Goal: Task Accomplishment & Management: Complete application form

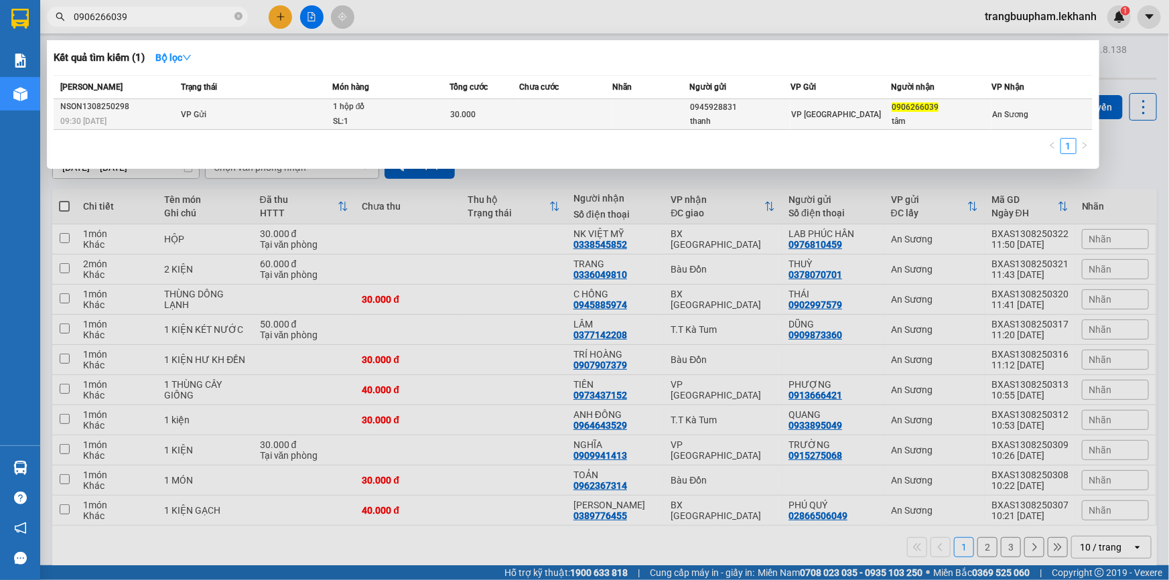
type input "0906266039"
click at [872, 115] on div "VP [GEOGRAPHIC_DATA]" at bounding box center [840, 114] width 99 height 15
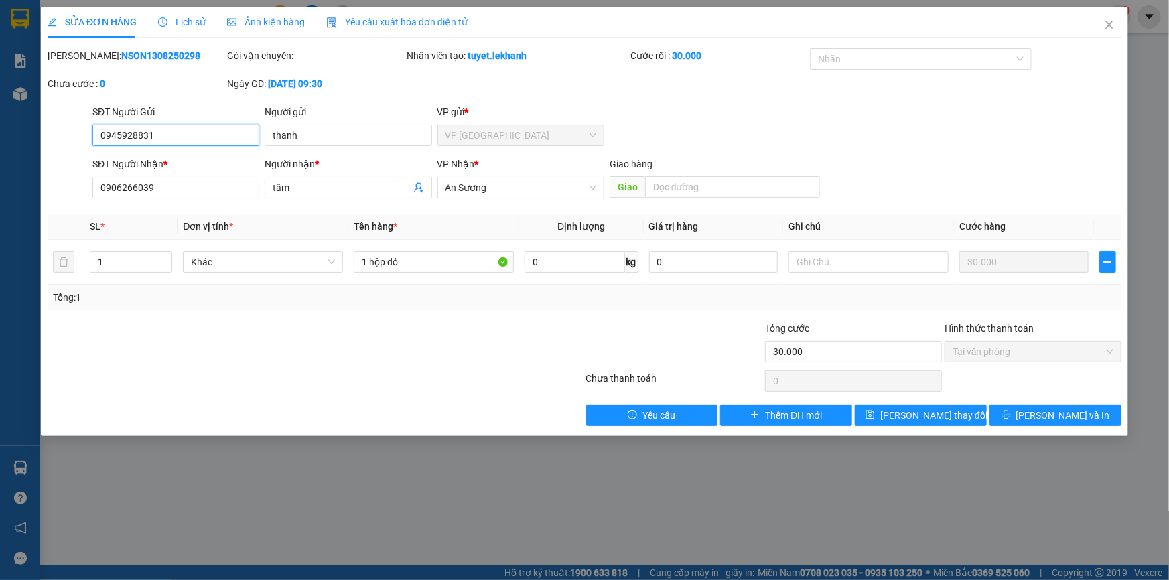
type input "0945928831"
type input "thanh"
type input "0906266039"
type input "tâm"
type input "30.000"
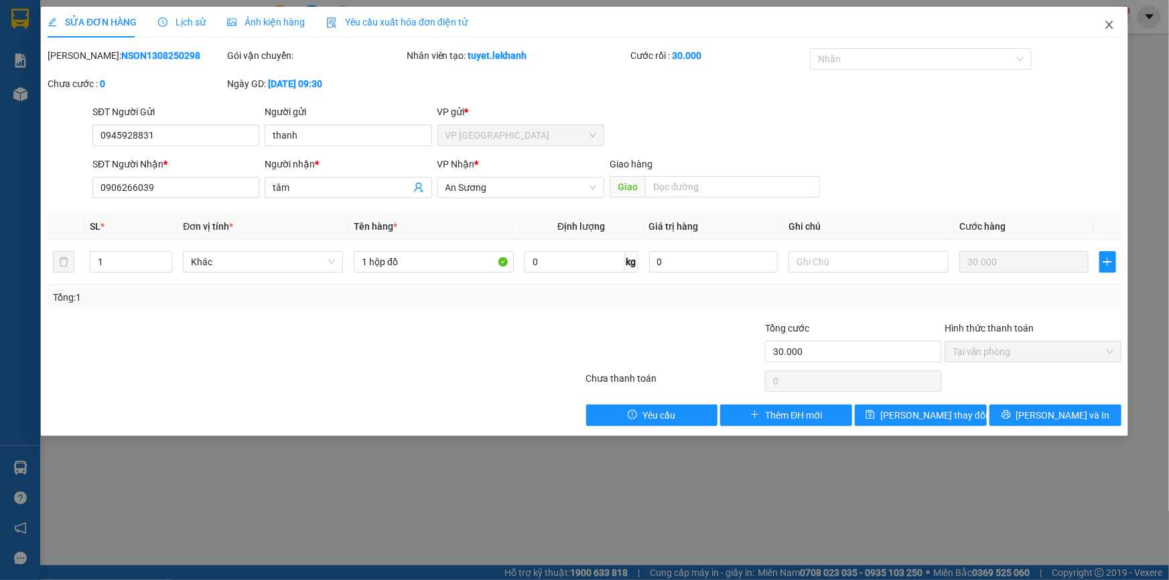
click at [1108, 26] on icon "close" at bounding box center [1109, 24] width 11 height 11
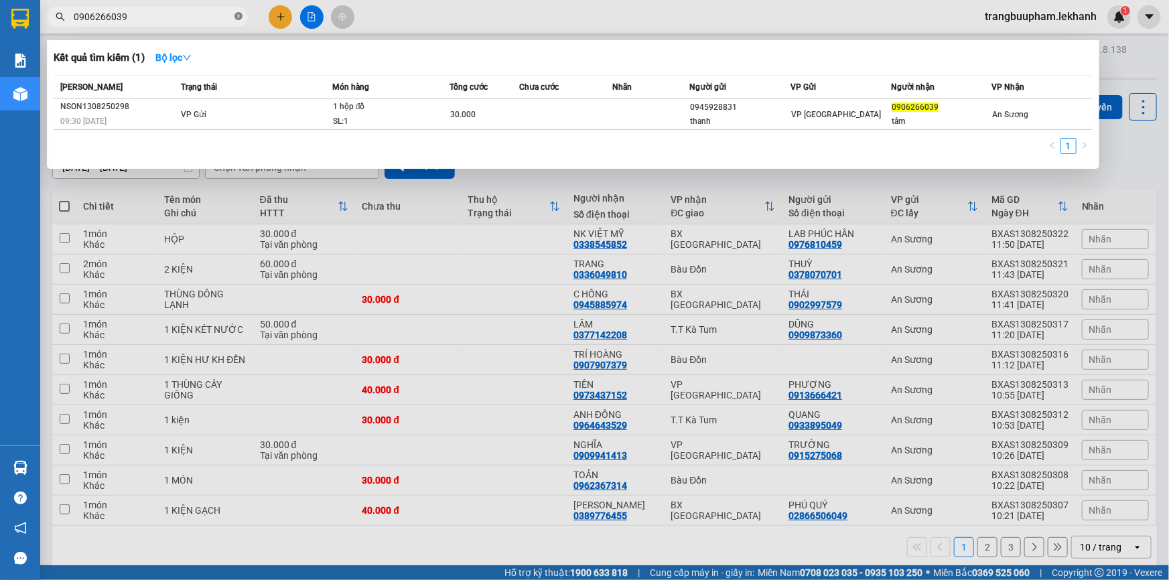
click at [240, 19] on icon "close-circle" at bounding box center [238, 16] width 8 height 8
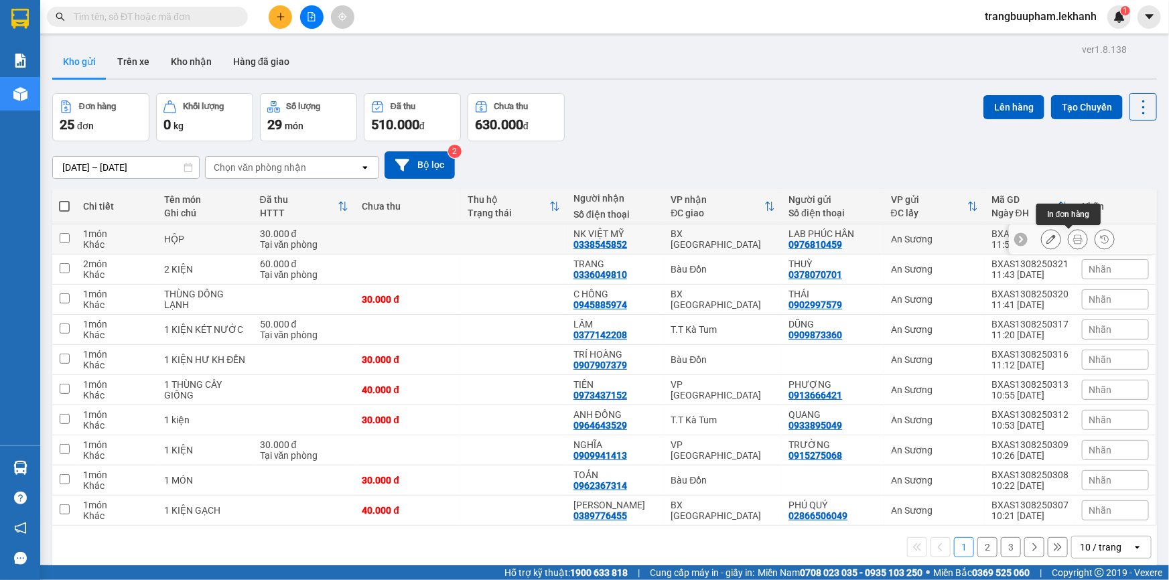
click at [1073, 238] on icon at bounding box center [1077, 238] width 9 height 9
click at [1073, 359] on icon at bounding box center [1077, 359] width 9 height 9
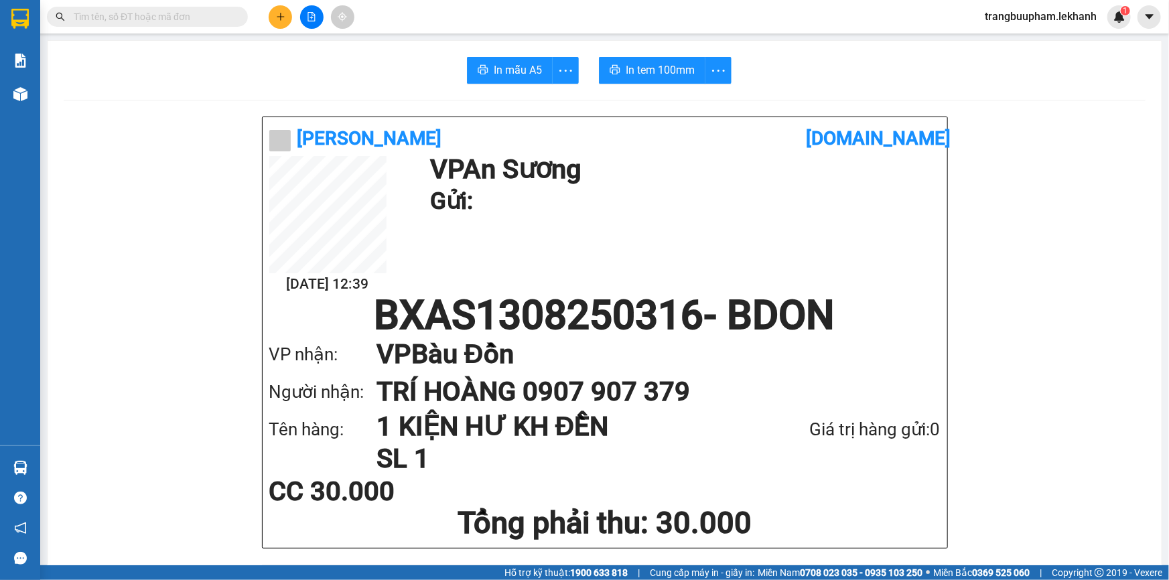
click at [224, 14] on input "text" at bounding box center [153, 16] width 158 height 15
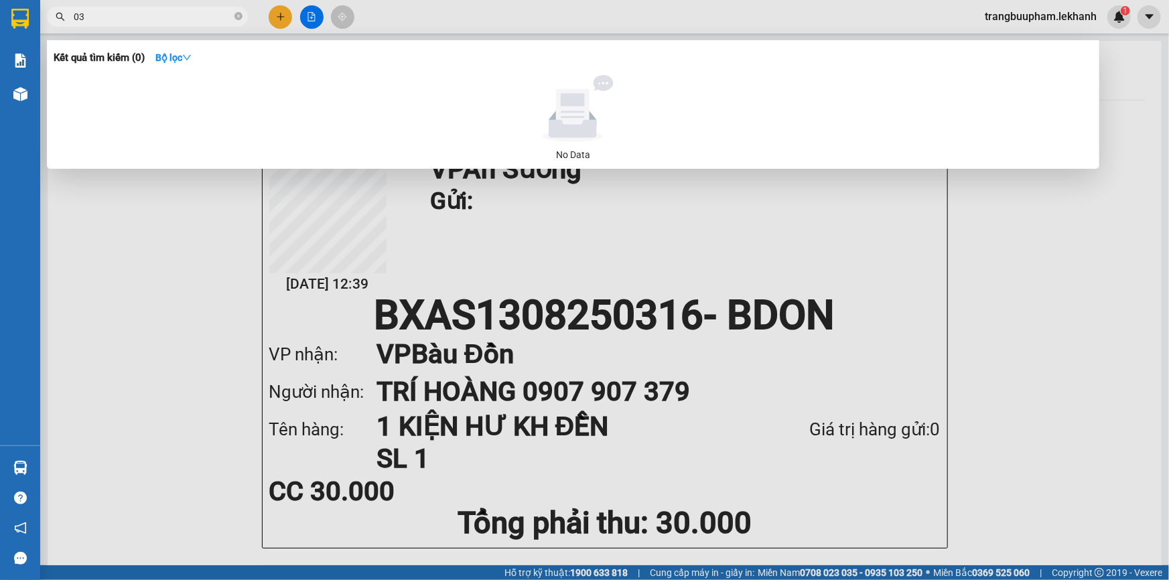
type input "0"
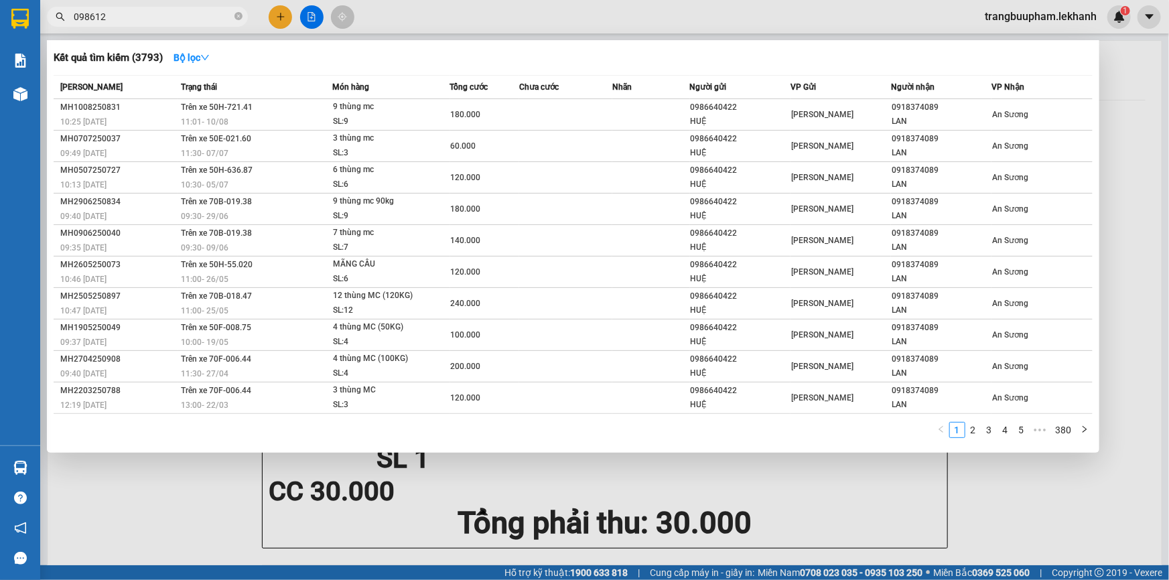
type input "0986123"
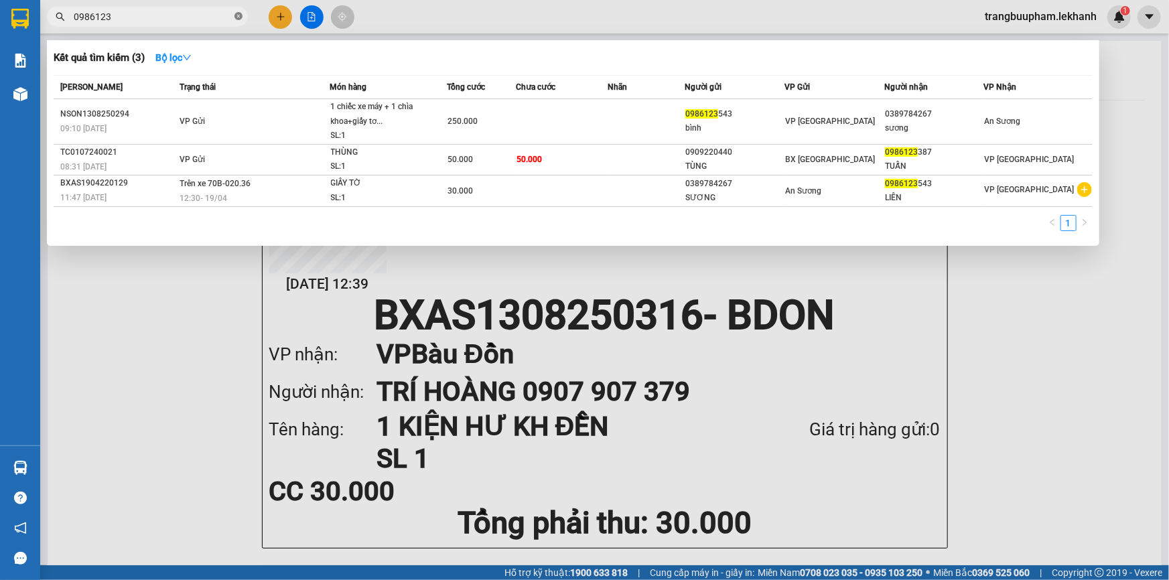
click at [239, 17] on icon "close-circle" at bounding box center [238, 16] width 8 height 8
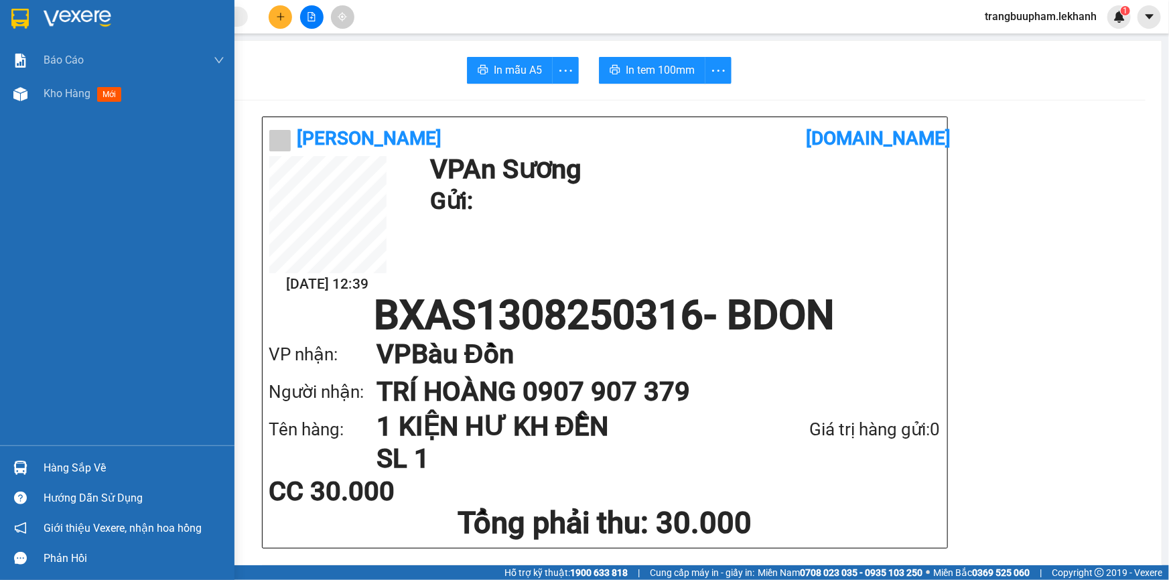
click at [73, 90] on span "Kho hàng" at bounding box center [67, 93] width 47 height 13
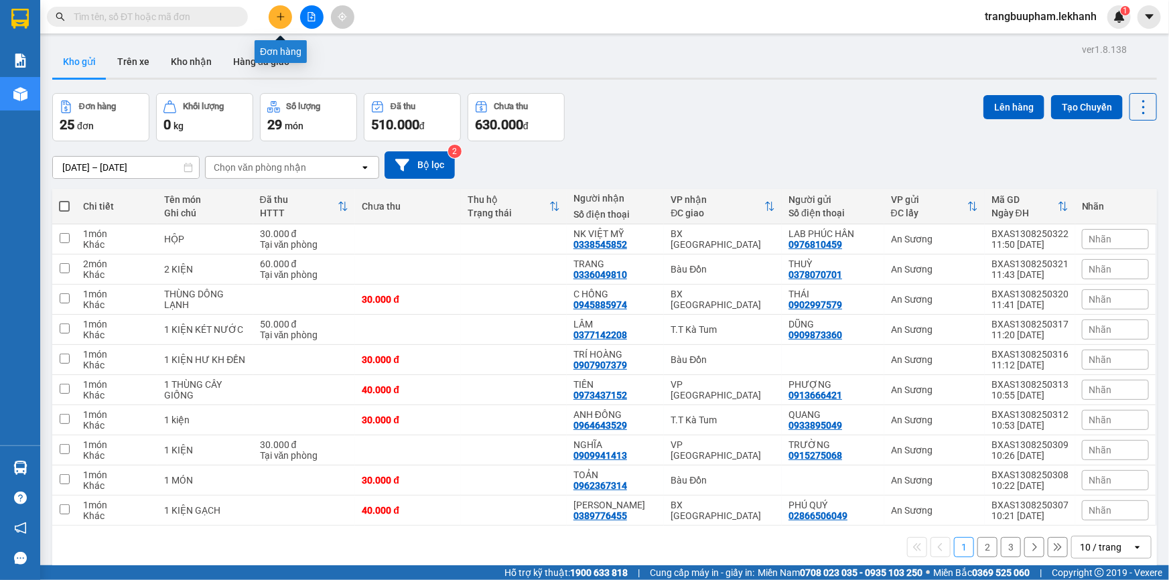
click at [287, 19] on button at bounding box center [280, 16] width 23 height 23
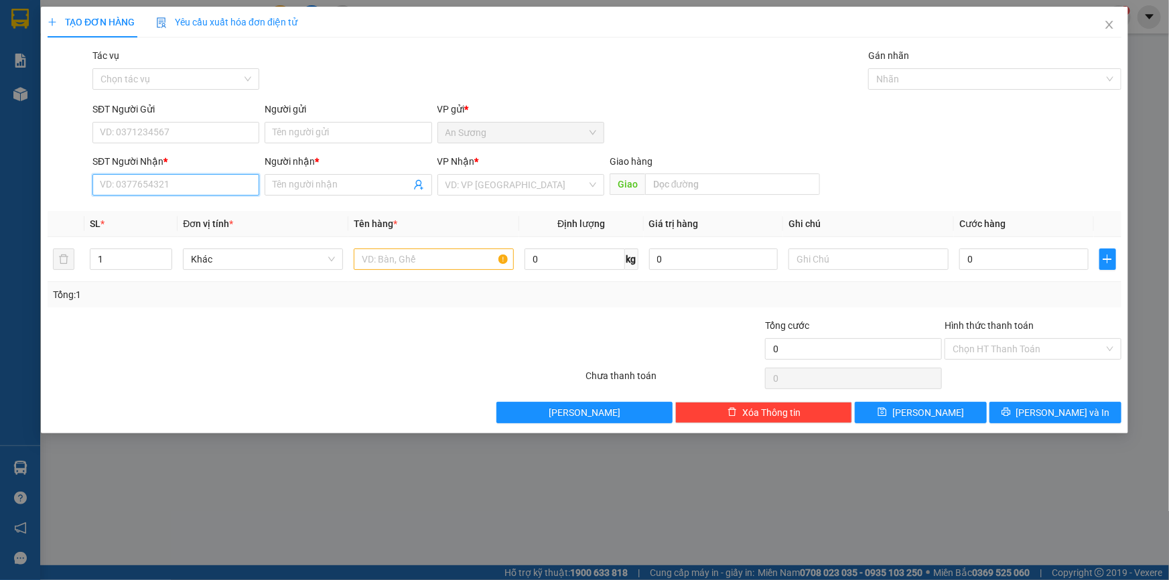
click at [199, 176] on input "SĐT Người Nhận *" at bounding box center [175, 184] width 167 height 21
click at [398, 175] on span at bounding box center [348, 184] width 167 height 21
click at [530, 174] on div "VD: VP [GEOGRAPHIC_DATA]" at bounding box center [520, 184] width 167 height 21
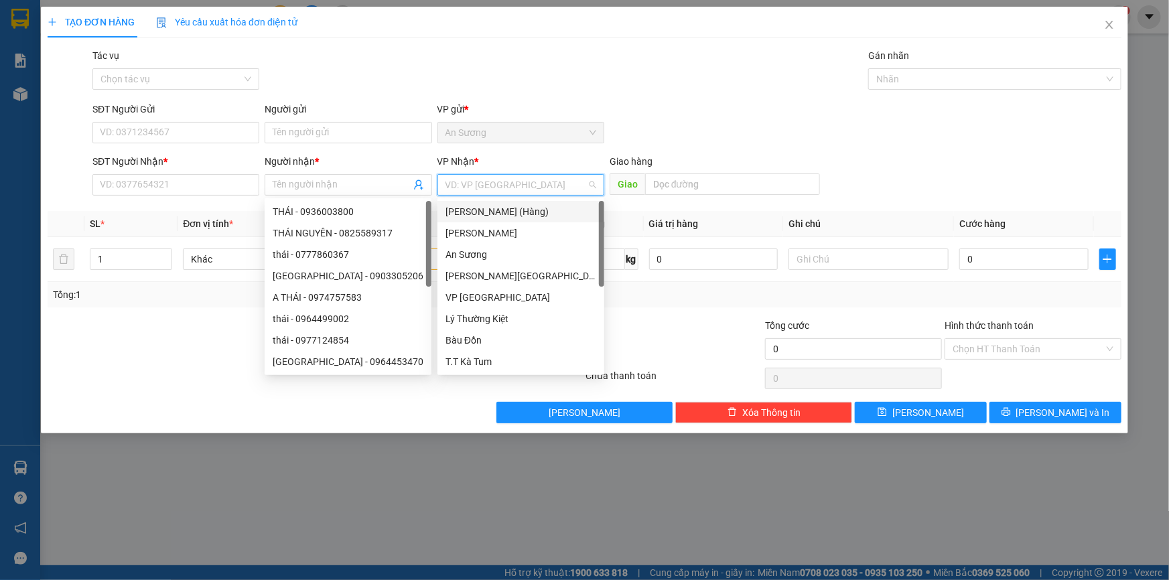
click at [496, 200] on body "Kết quả tìm kiếm ( 3 ) Bộ lọc Mã ĐH Trạng thái Món hàng Tổng cước Chưa cước Nhã…" at bounding box center [584, 290] width 1169 height 580
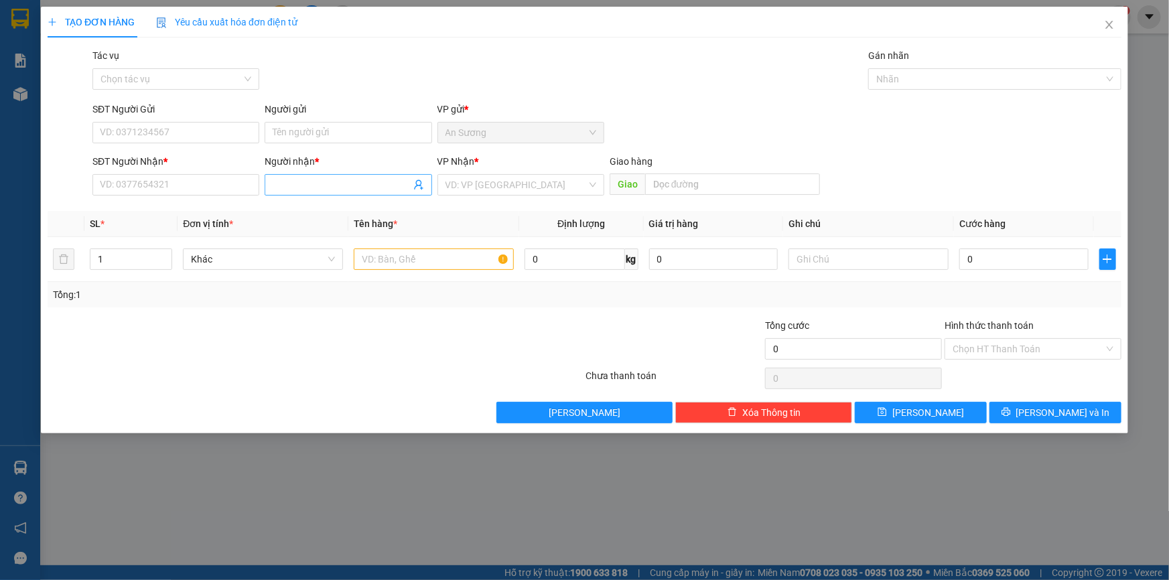
click at [325, 180] on input "Người nhận *" at bounding box center [341, 184] width 137 height 15
click at [173, 185] on input "SĐT Người Nhận *" at bounding box center [175, 184] width 167 height 21
click at [200, 125] on input "SĐT Người Gửi" at bounding box center [175, 132] width 167 height 21
click at [320, 134] on input "Người gửi" at bounding box center [348, 132] width 167 height 21
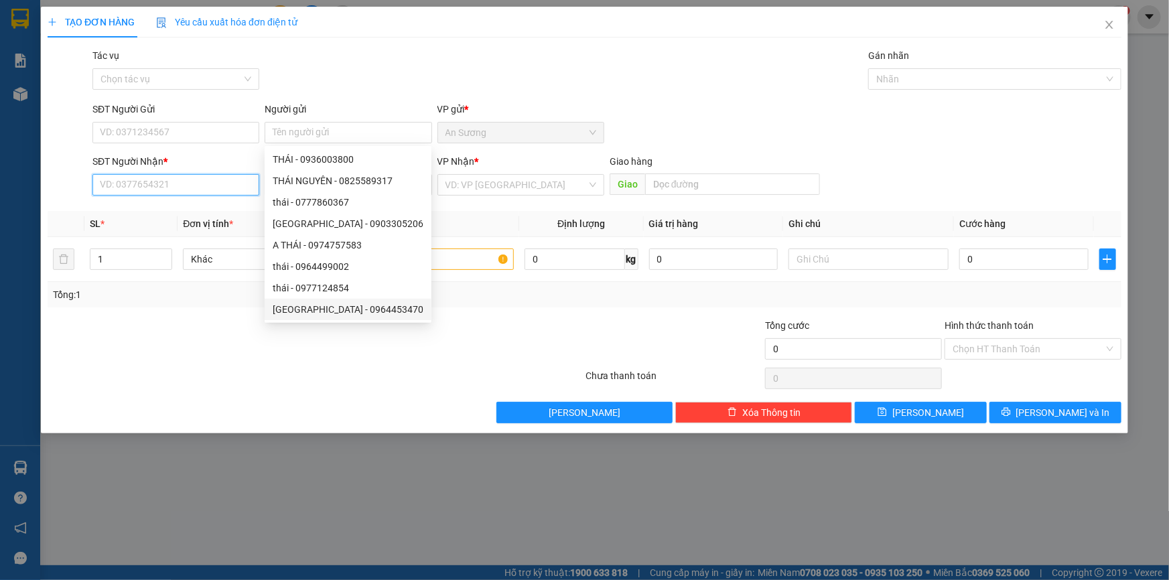
click at [177, 191] on input "SĐT Người Nhận *" at bounding box center [175, 184] width 167 height 21
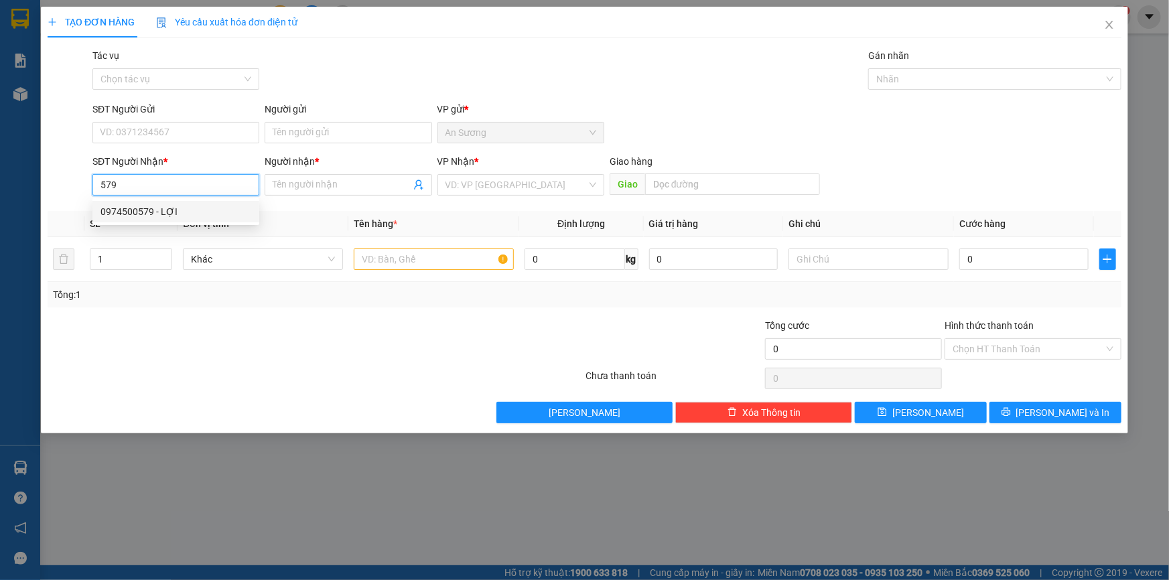
click at [153, 212] on div "0974500579 - LỢI" at bounding box center [175, 211] width 151 height 15
type input "0974500579"
type input "LỢI"
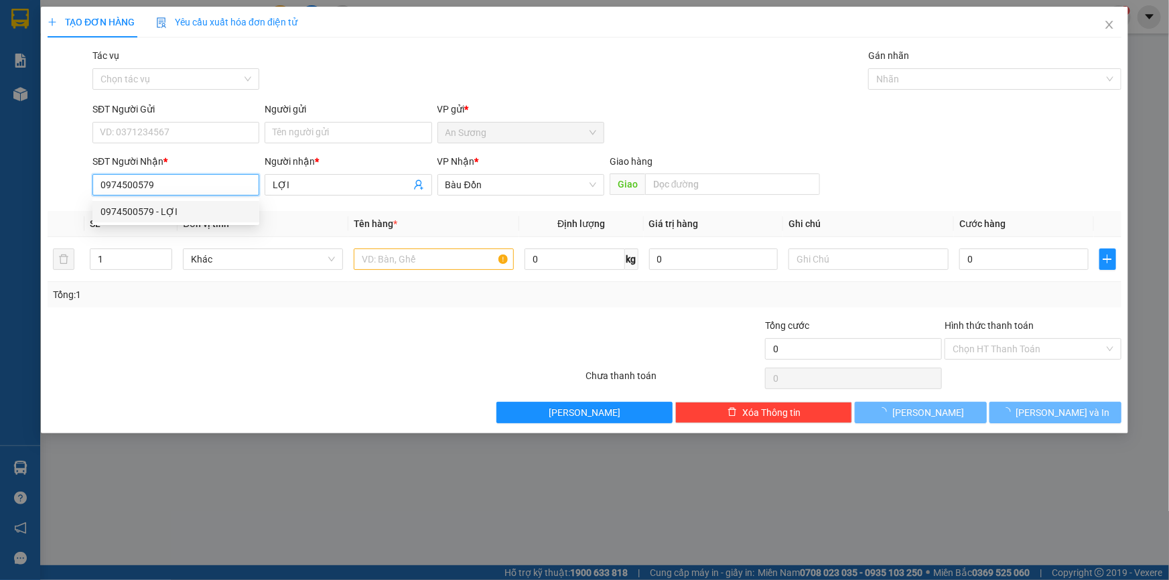
type input "50.000"
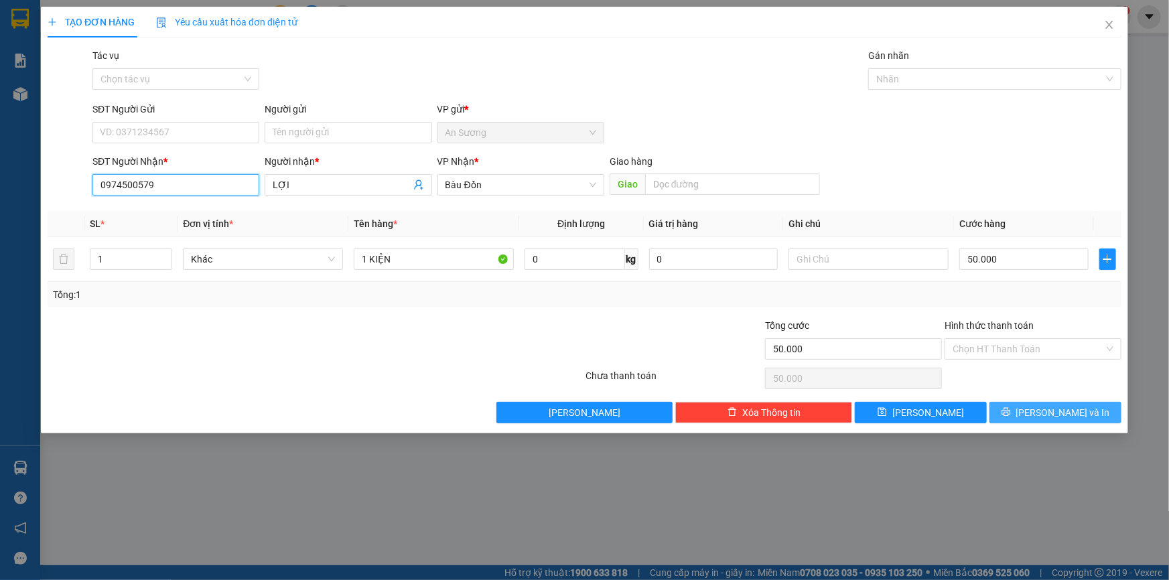
type input "0974500579"
click at [1070, 402] on button "[PERSON_NAME] và In" at bounding box center [1055, 412] width 132 height 21
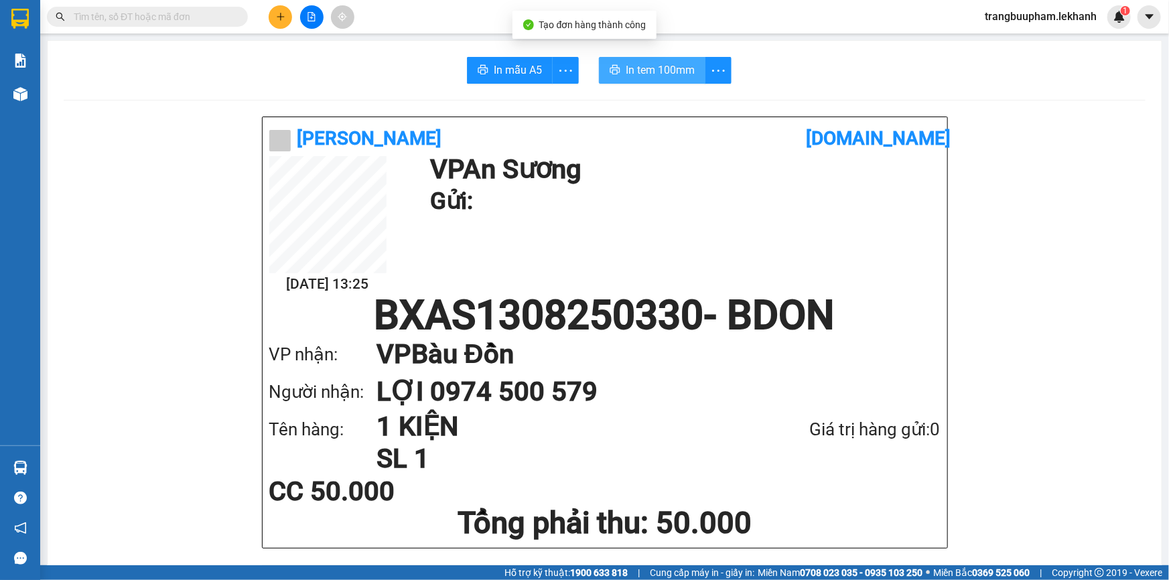
click at [676, 70] on span "In tem 100mm" at bounding box center [660, 70] width 69 height 17
click at [279, 16] on icon "plus" at bounding box center [280, 16] width 7 height 1
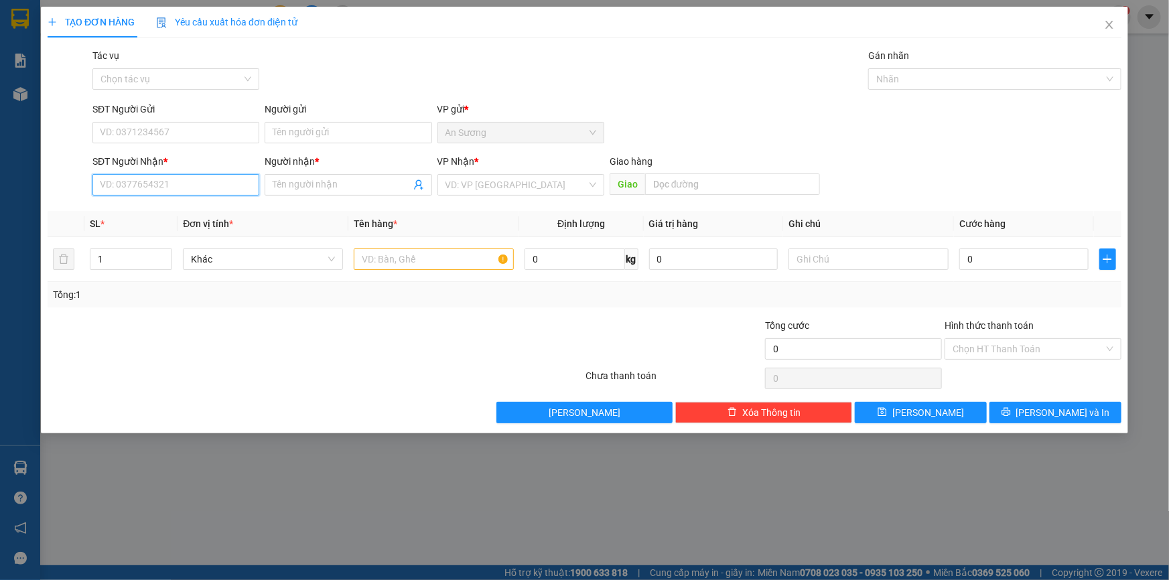
click at [194, 188] on input "SĐT Người Nhận *" at bounding box center [175, 184] width 167 height 21
type input "9"
click at [139, 211] on div "0915038891 - C DUNG" at bounding box center [175, 211] width 151 height 15
type input "0915038891"
type input "C DUNG"
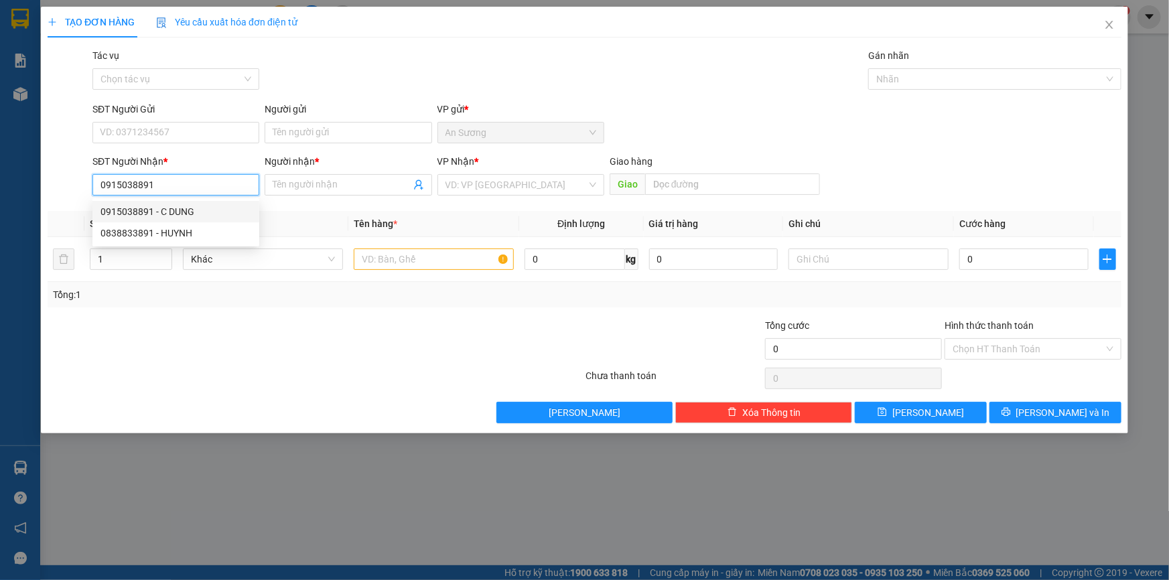
type input "K13"
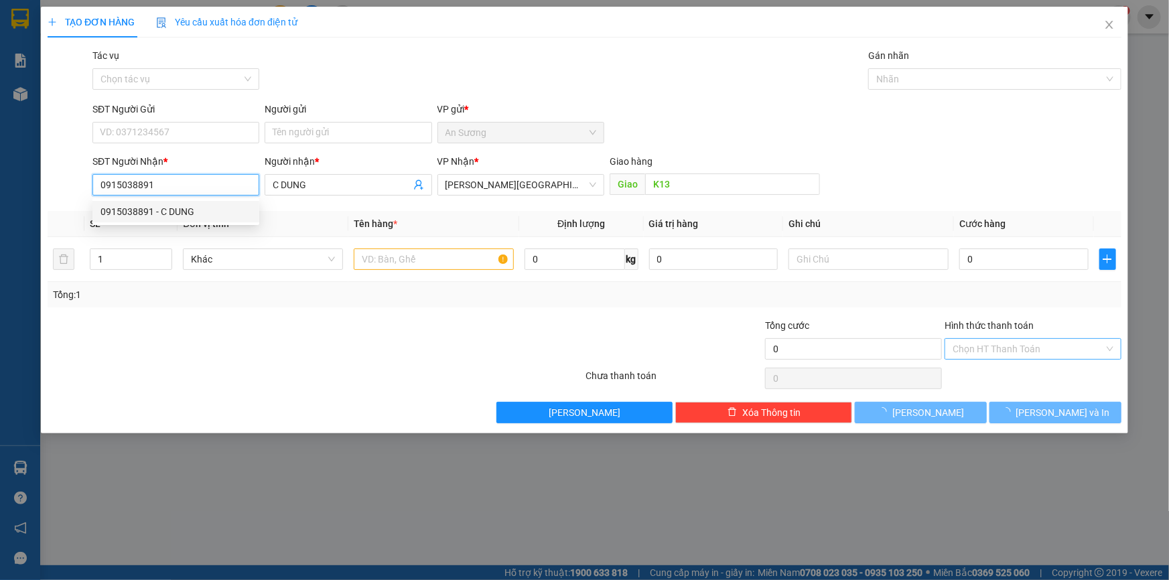
type input "50.000"
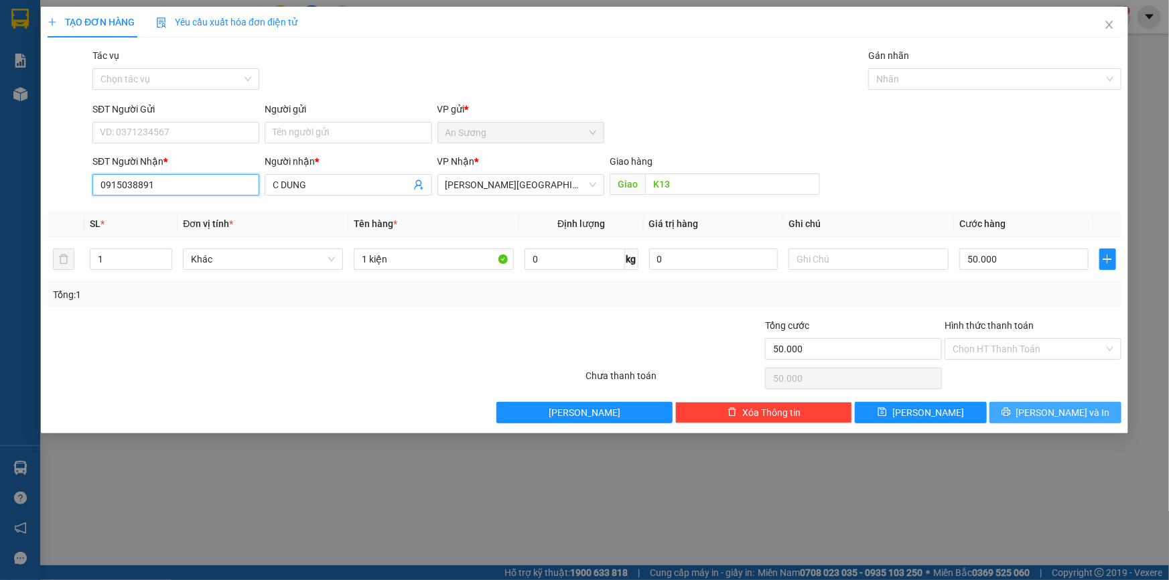
type input "0915038891"
click at [1039, 410] on button "[PERSON_NAME] và In" at bounding box center [1055, 412] width 132 height 21
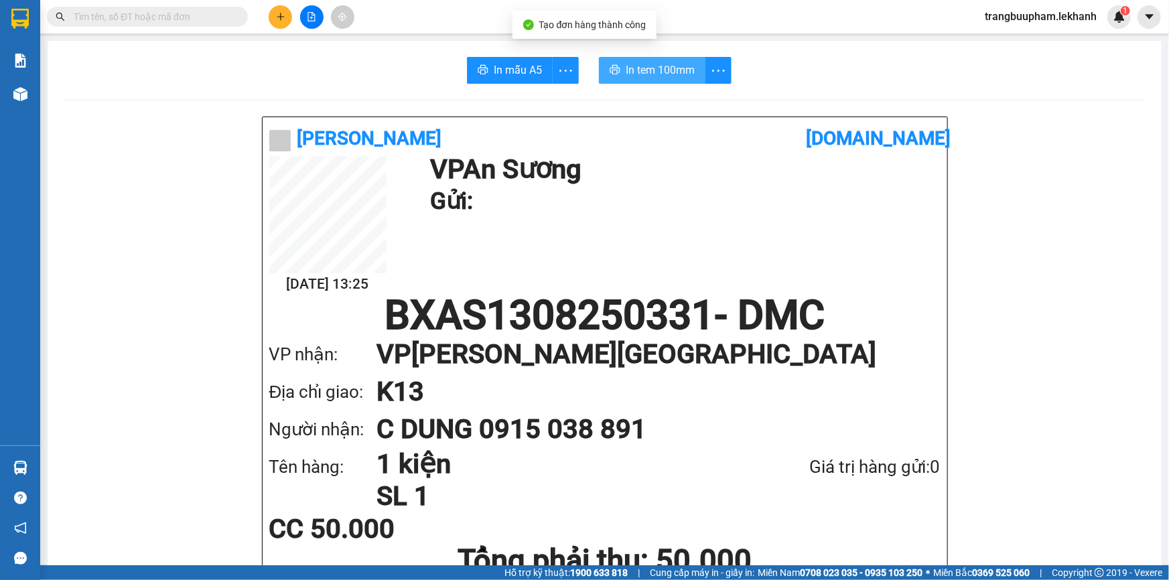
click at [677, 68] on span "In tem 100mm" at bounding box center [660, 70] width 69 height 17
click at [273, 19] on button at bounding box center [280, 16] width 23 height 23
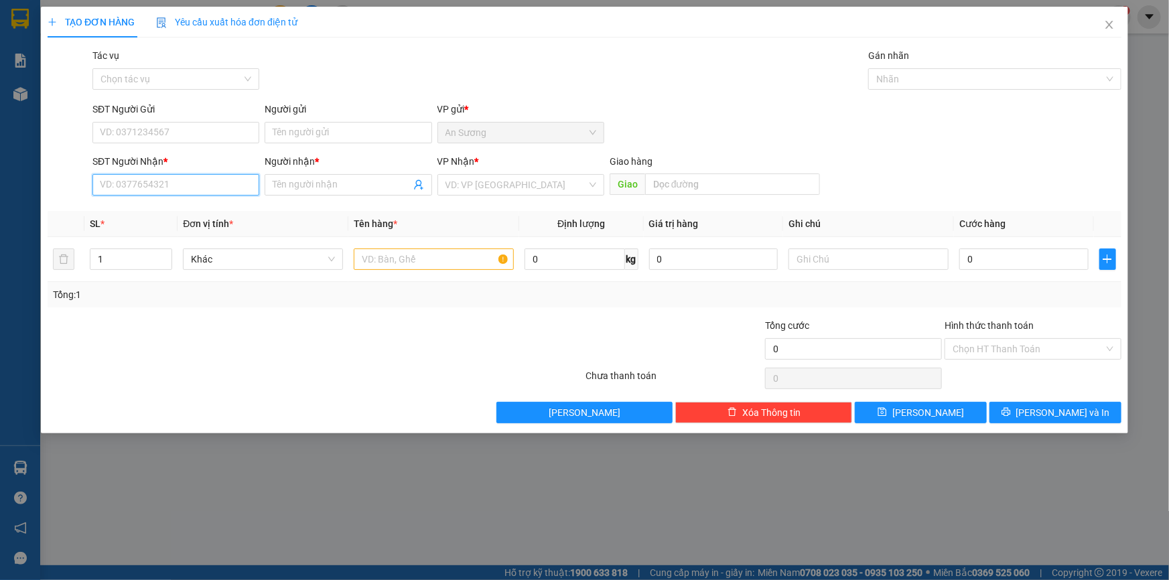
click at [171, 182] on input "SĐT Người Nhận *" at bounding box center [175, 184] width 167 height 21
type input "852"
drag, startPoint x: 35, startPoint y: 195, endPoint x: 0, endPoint y: 184, distance: 36.4
click at [0, 194] on div "TẠO ĐƠN HÀNG Yêu cầu xuất hóa đơn điện tử Transit Pickup Surcharge Ids Transit …" at bounding box center [584, 290] width 1169 height 580
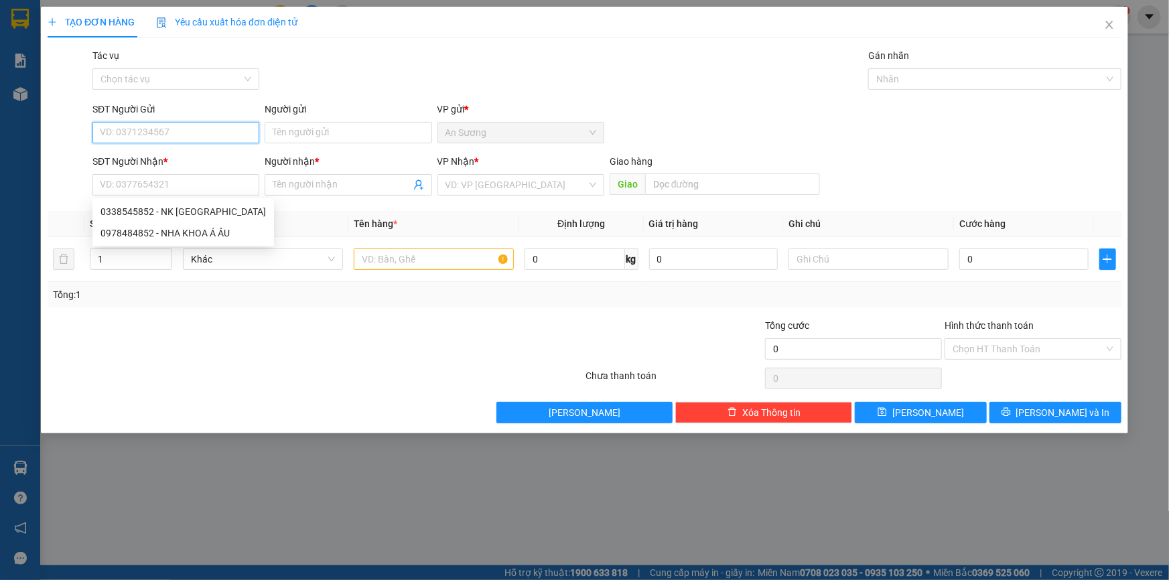
click at [145, 133] on input "SĐT Người Gửi" at bounding box center [175, 132] width 167 height 21
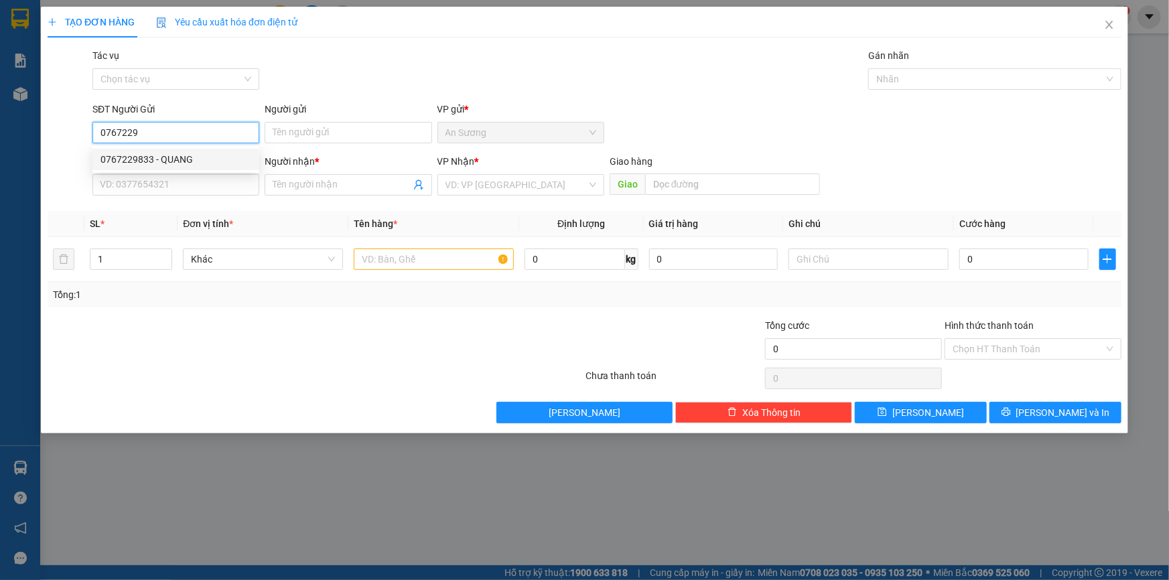
click at [200, 163] on div "0767229833 - QUANG" at bounding box center [175, 159] width 151 height 15
type input "0767229833"
type input "QUANG"
type input "0947798852"
type input "hiệp"
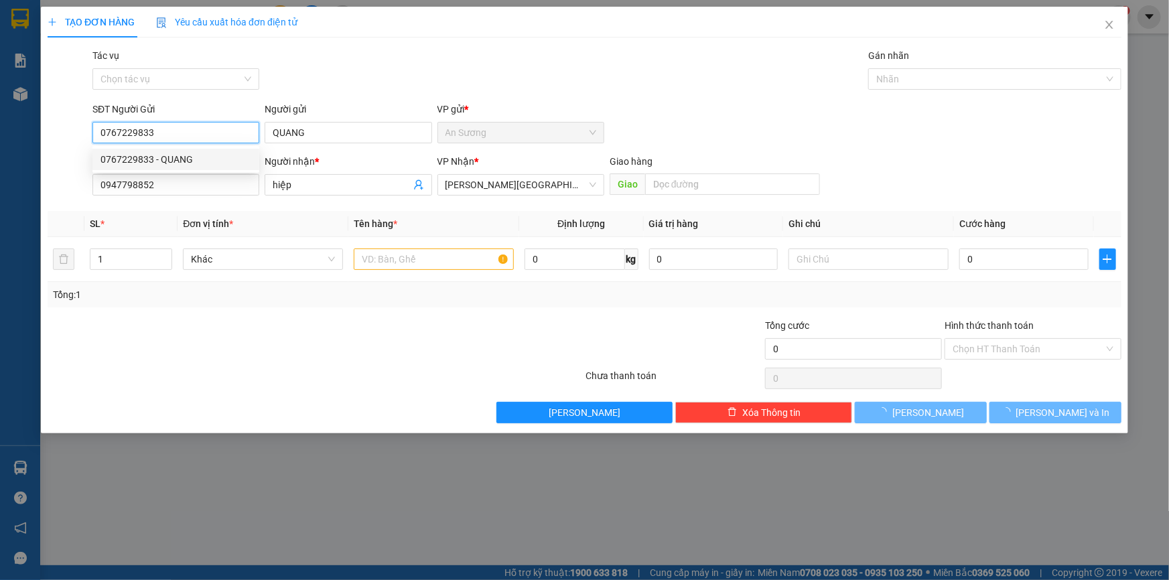
type input "80.000"
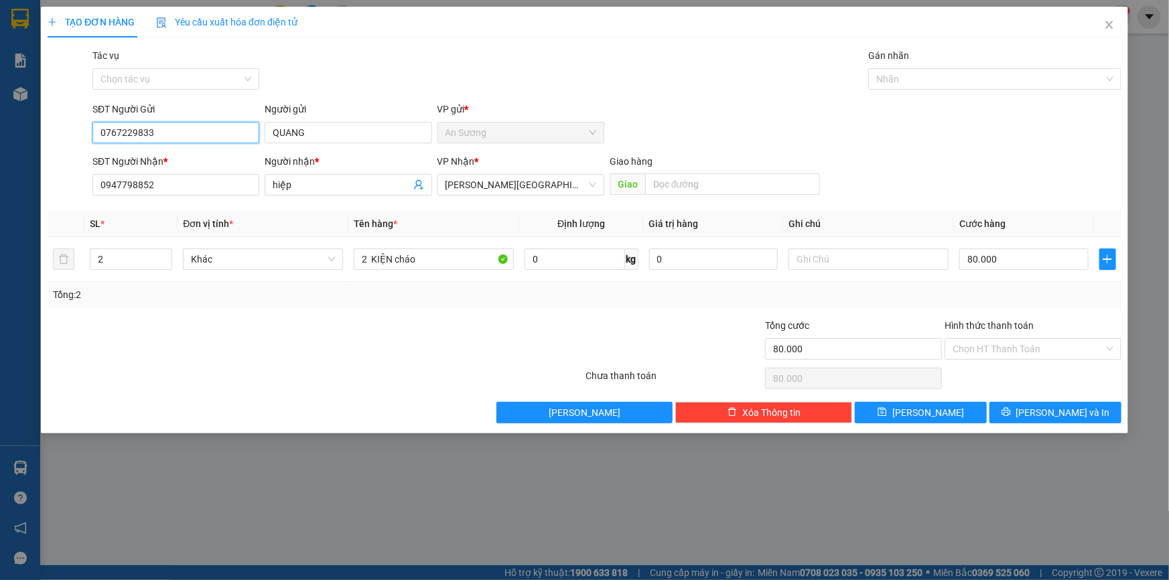
drag, startPoint x: 168, startPoint y: 140, endPoint x: 0, endPoint y: 160, distance: 169.3
click at [0, 160] on div "TẠO ĐƠN HÀNG Yêu cầu xuất hóa đơn điện tử Transit Pickup Surcharge Ids Transit …" at bounding box center [584, 290] width 1169 height 580
drag, startPoint x: 321, startPoint y: 141, endPoint x: 167, endPoint y: 111, distance: 156.2
click at [172, 115] on div "SĐT Người Gửi VD: 0371234567 Người gửi [PERSON_NAME] VP gửi * [PERSON_NAME]" at bounding box center [607, 125] width 1034 height 47
click at [172, 115] on div "SĐT Người Gửi" at bounding box center [175, 109] width 167 height 15
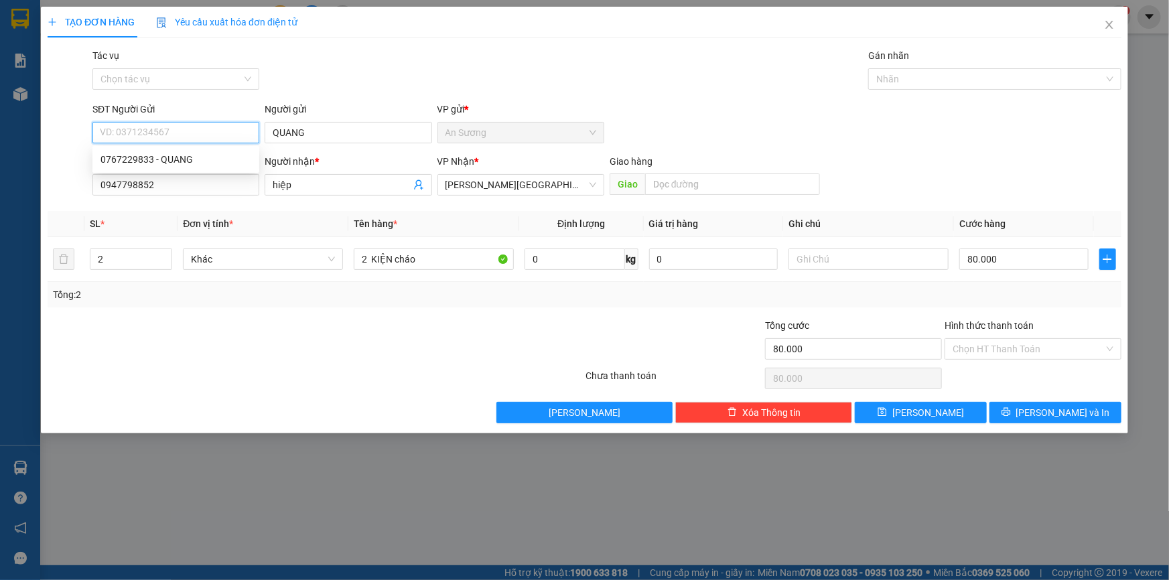
click at [172, 122] on input "SĐT Người Gửi" at bounding box center [175, 132] width 167 height 21
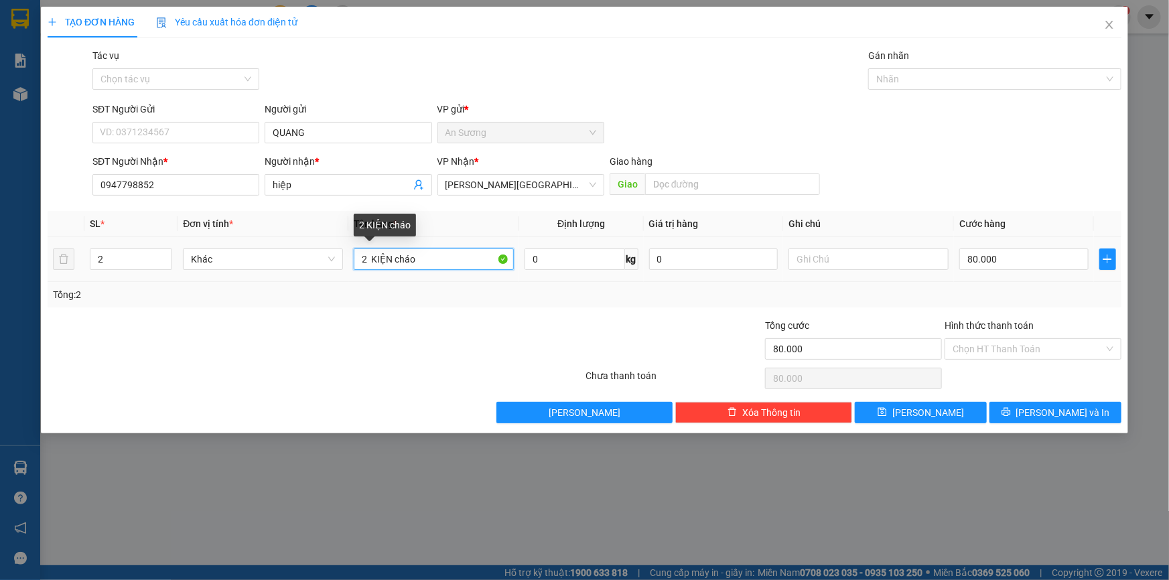
drag, startPoint x: 435, startPoint y: 261, endPoint x: 159, endPoint y: 201, distance: 281.6
click at [174, 262] on tr "2 Khác 2 KIỆN cháo 0 kg 0 80.000" at bounding box center [585, 259] width 1074 height 45
type input "2 KIỆN"
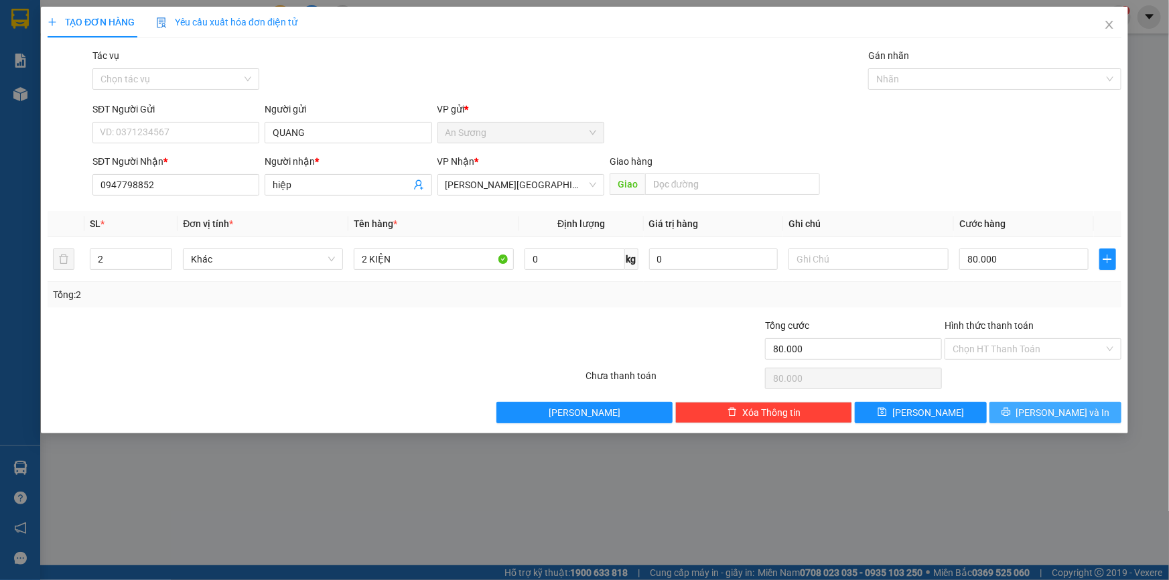
click at [1076, 415] on span "[PERSON_NAME] và In" at bounding box center [1063, 412] width 94 height 15
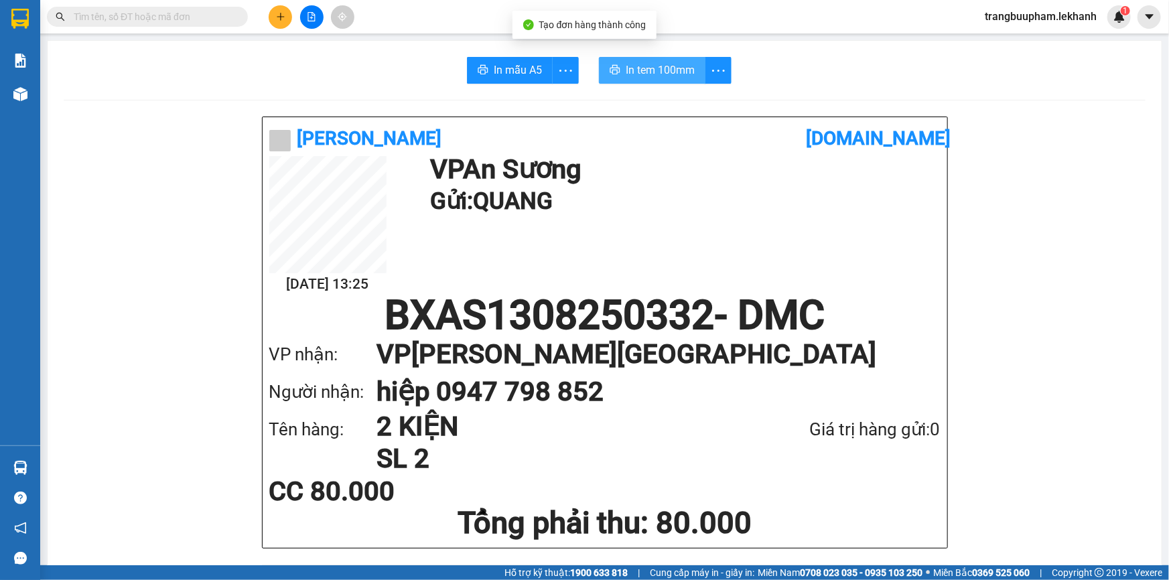
click at [668, 70] on span "In tem 100mm" at bounding box center [660, 70] width 69 height 17
click at [282, 17] on icon "plus" at bounding box center [280, 16] width 7 height 1
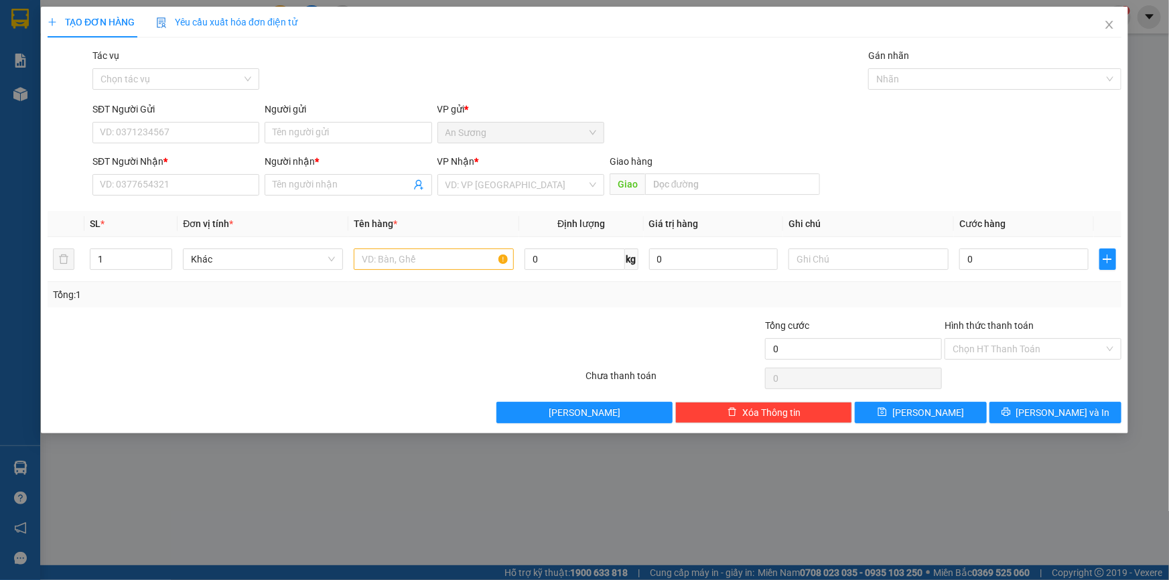
drag, startPoint x: 130, startPoint y: 198, endPoint x: 141, endPoint y: 173, distance: 27.6
click at [131, 198] on div "SĐT Người Nhận * VD: 0377654321" at bounding box center [175, 177] width 167 height 47
click at [147, 173] on div "SĐT Người Nhận *" at bounding box center [175, 164] width 167 height 20
click at [161, 188] on input "SĐT Người Nhận *" at bounding box center [175, 184] width 167 height 21
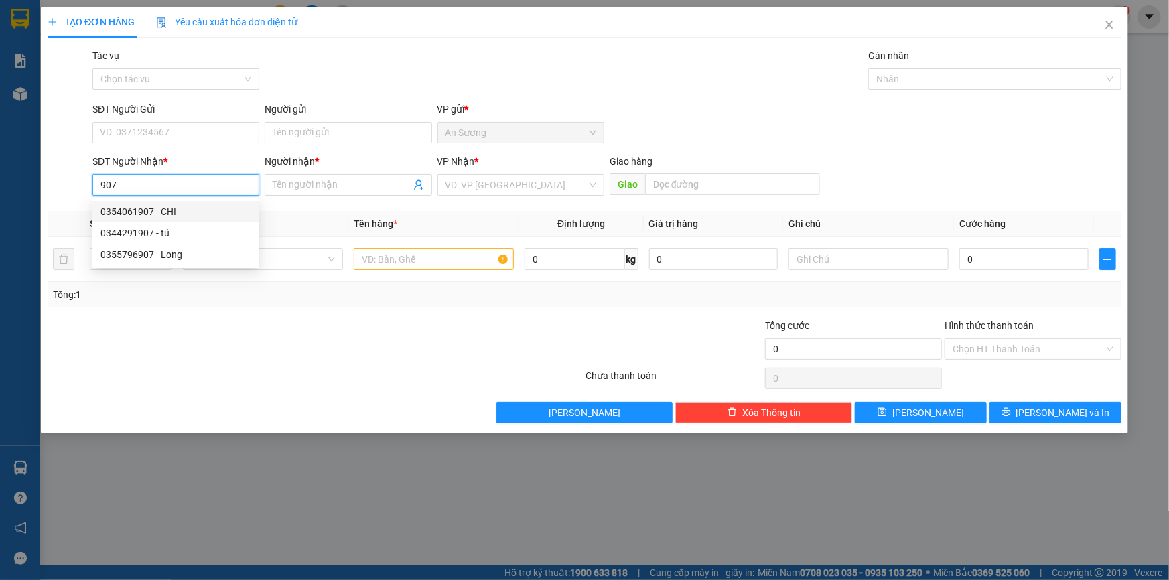
click at [152, 210] on div "0354061907 - CHI" at bounding box center [175, 211] width 151 height 15
type input "0354061907"
type input "CHI"
type input "30.000"
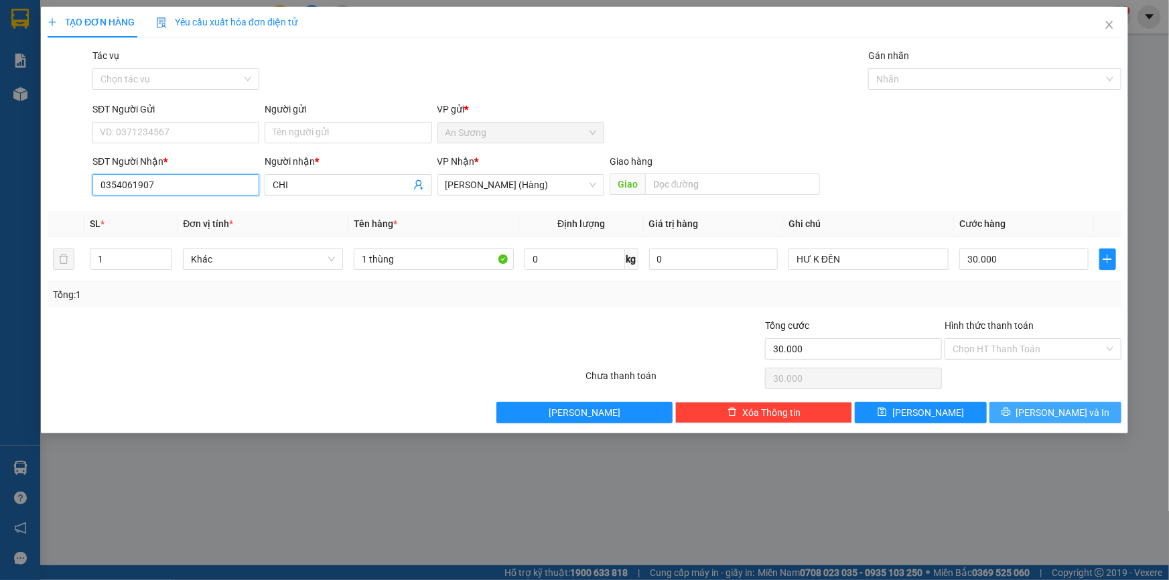
type input "0354061907"
click at [1072, 409] on span "[PERSON_NAME] và In" at bounding box center [1063, 412] width 94 height 15
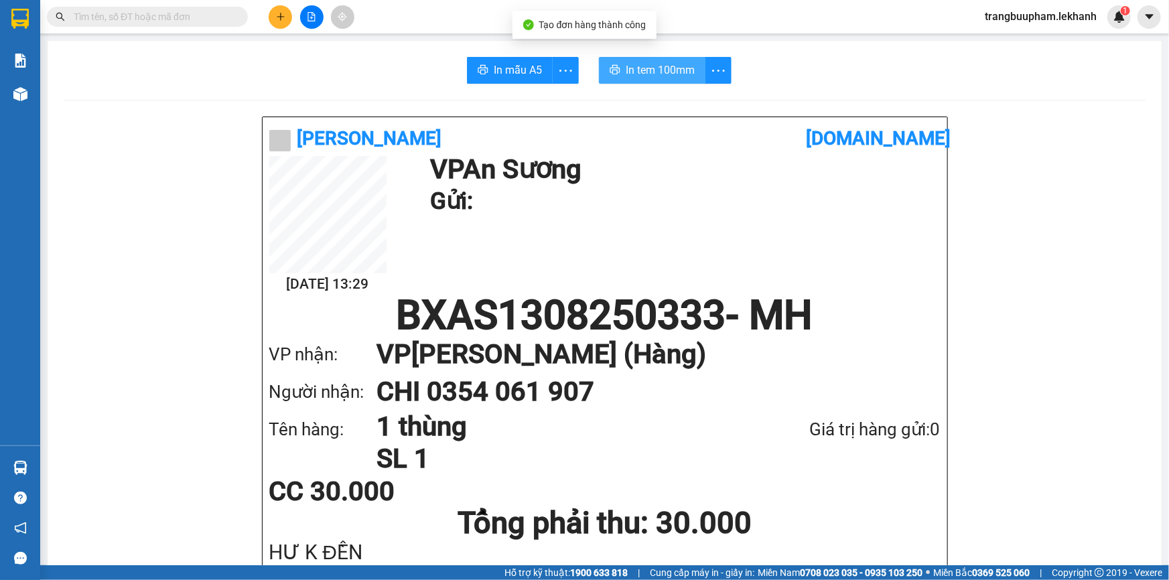
click at [641, 66] on span "In tem 100mm" at bounding box center [660, 70] width 69 height 17
drag, startPoint x: 858, startPoint y: 469, endPoint x: 883, endPoint y: 496, distance: 36.5
click at [883, 496] on div "CC 30.000" at bounding box center [604, 491] width 671 height 27
click at [802, 58] on div "In mẫu A5 In tem 100mm" at bounding box center [605, 70] width 1082 height 27
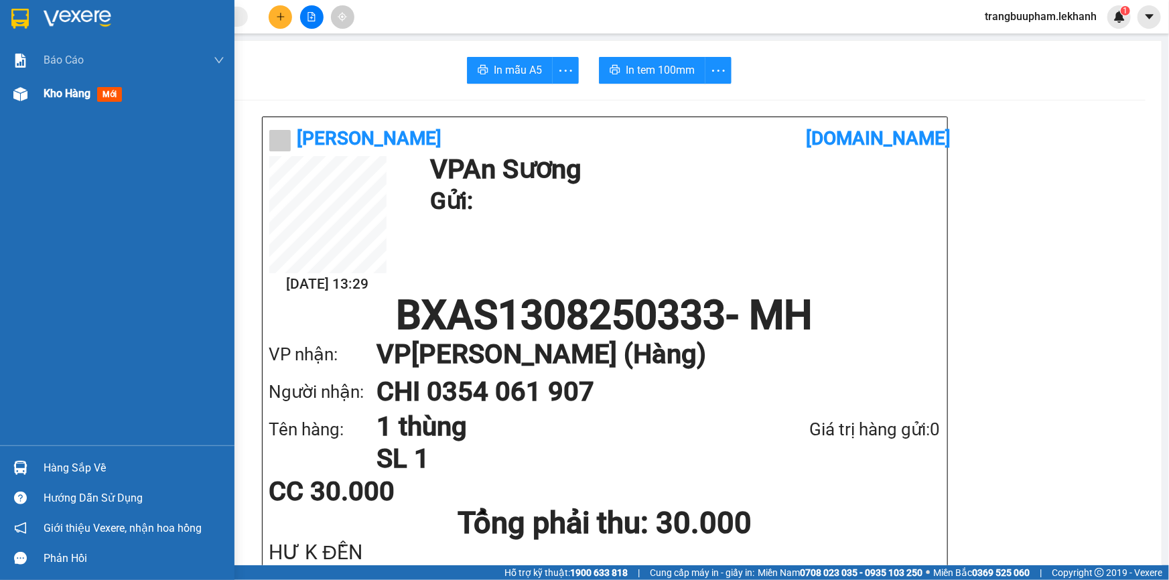
drag, startPoint x: 30, startPoint y: 104, endPoint x: 42, endPoint y: 98, distance: 12.6
click at [31, 104] on div at bounding box center [20, 93] width 23 height 23
click at [40, 100] on div "Kho hàng mới" at bounding box center [117, 93] width 234 height 33
